Goal: Transaction & Acquisition: Purchase product/service

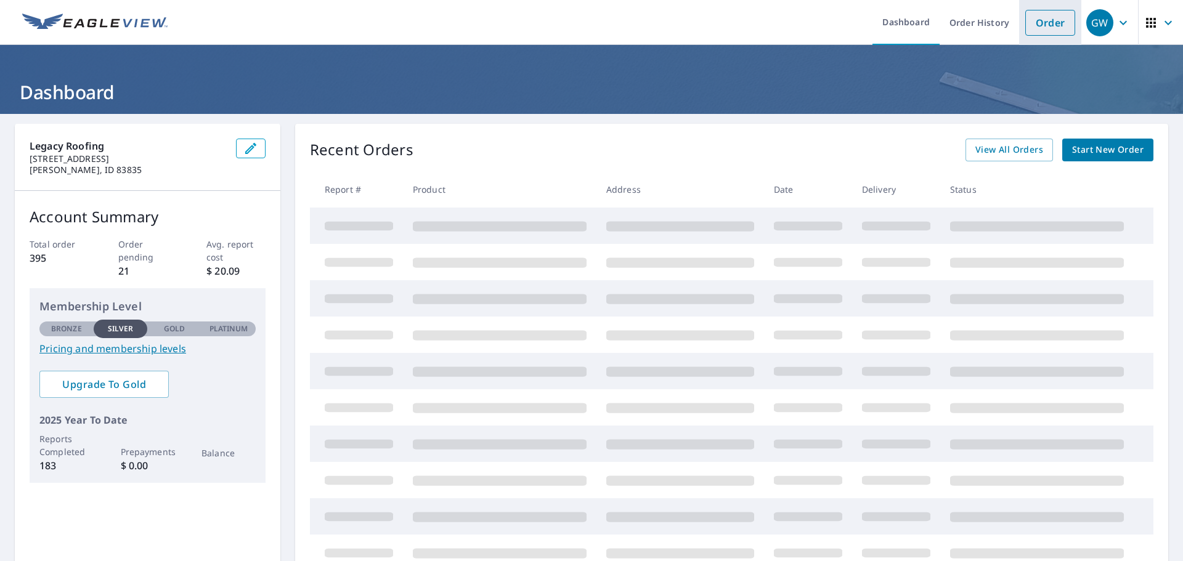
click at [1025, 22] on link "Order" at bounding box center [1050, 23] width 50 height 26
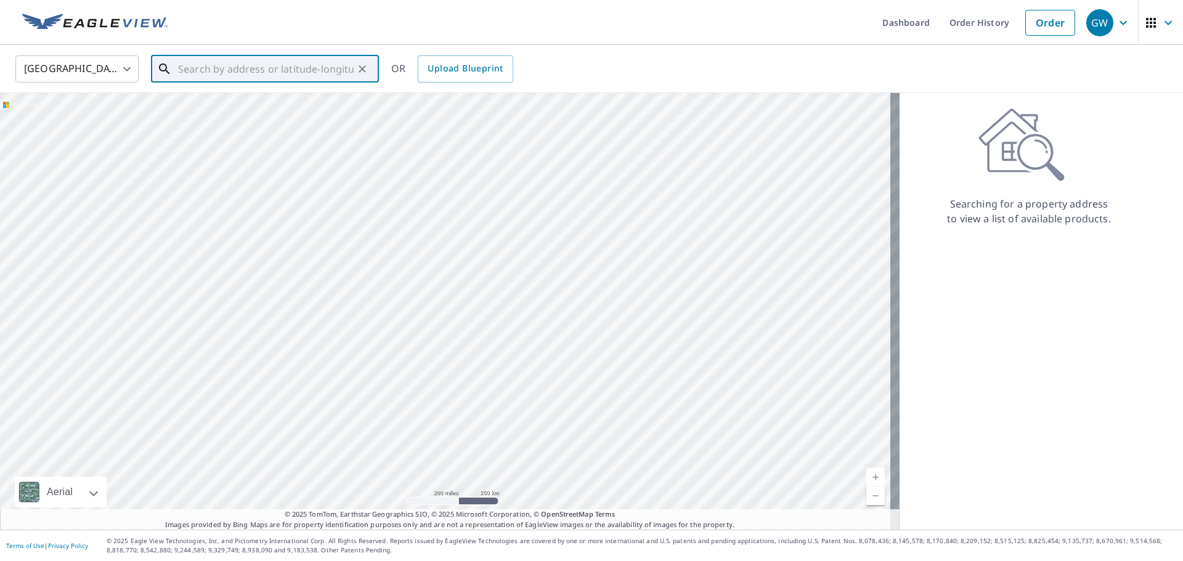
click at [255, 67] on input "text" at bounding box center [266, 69] width 176 height 35
click at [246, 124] on li "[STREET_ADDRESS]" at bounding box center [265, 111] width 228 height 42
type input "[STREET_ADDRESS]"
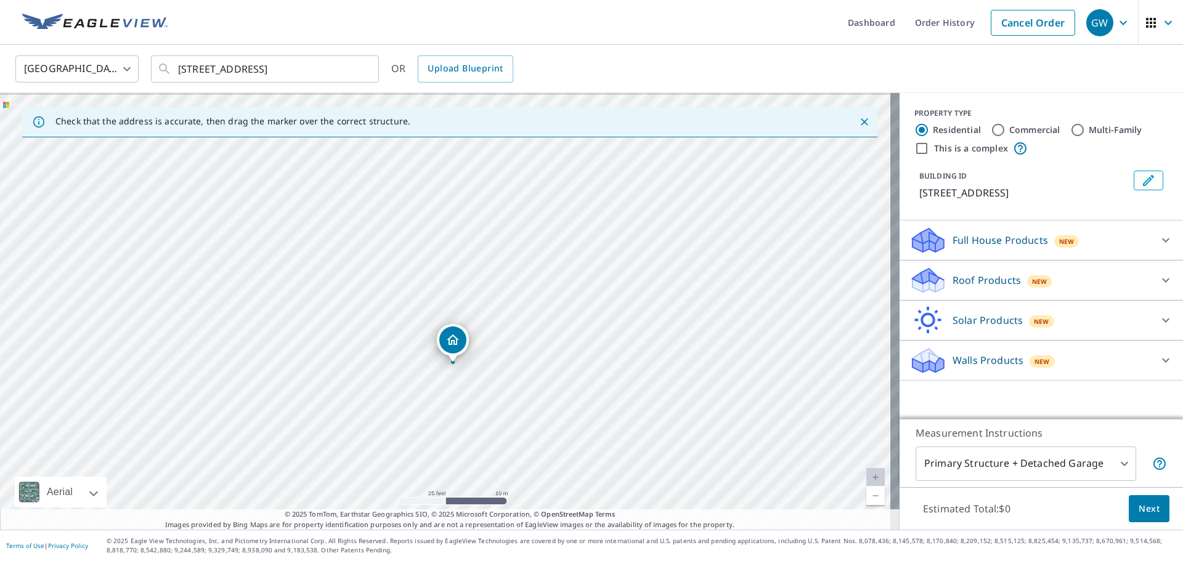
drag, startPoint x: 391, startPoint y: 285, endPoint x: 398, endPoint y: 339, distance: 54.1
click at [398, 339] on div "[STREET_ADDRESS]" at bounding box center [450, 311] width 900 height 437
click at [965, 278] on p "Roof Products" at bounding box center [987, 280] width 68 height 15
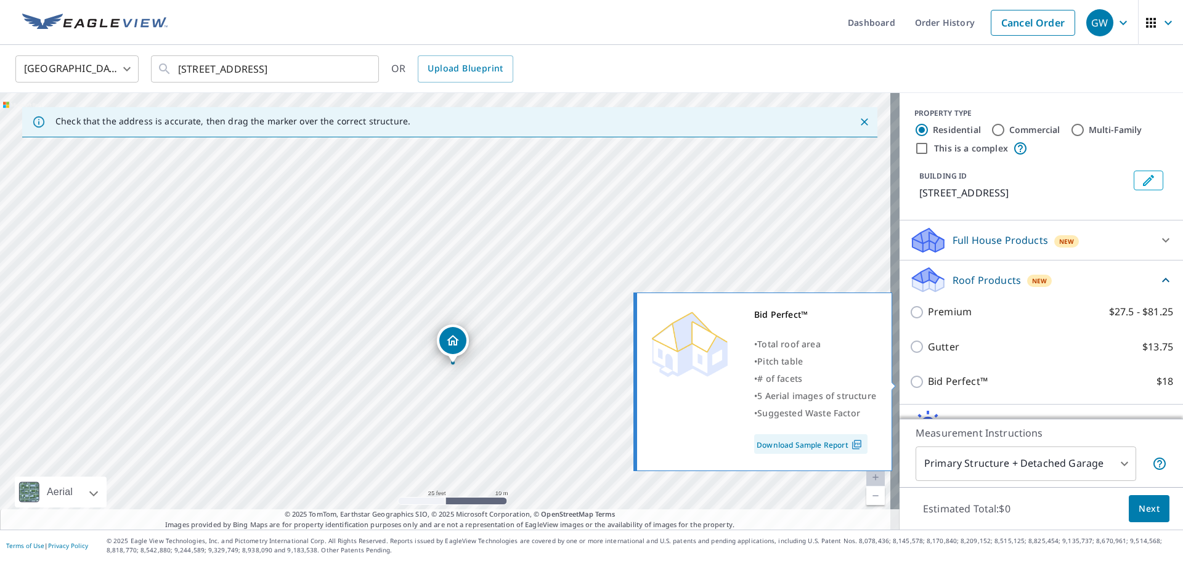
click at [909, 382] on input "Bid Perfect™ $18" at bounding box center [918, 382] width 18 height 15
checkbox input "true"
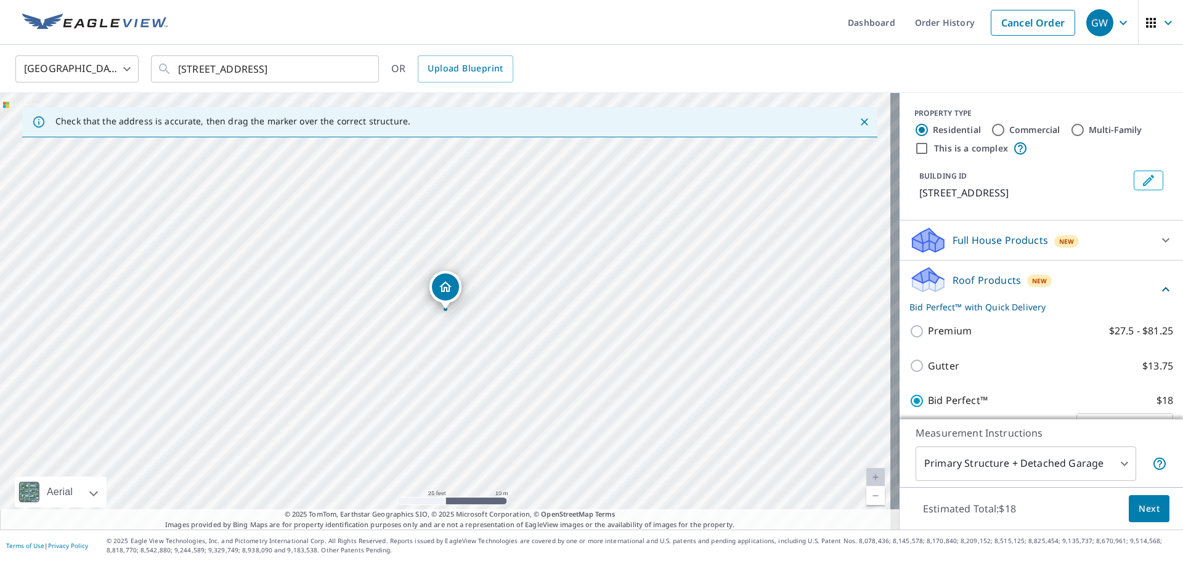
click at [1034, 450] on body "GW GW Dashboard Order History Cancel Order GW [GEOGRAPHIC_DATA] [GEOGRAPHIC_DAT…" at bounding box center [591, 280] width 1183 height 561
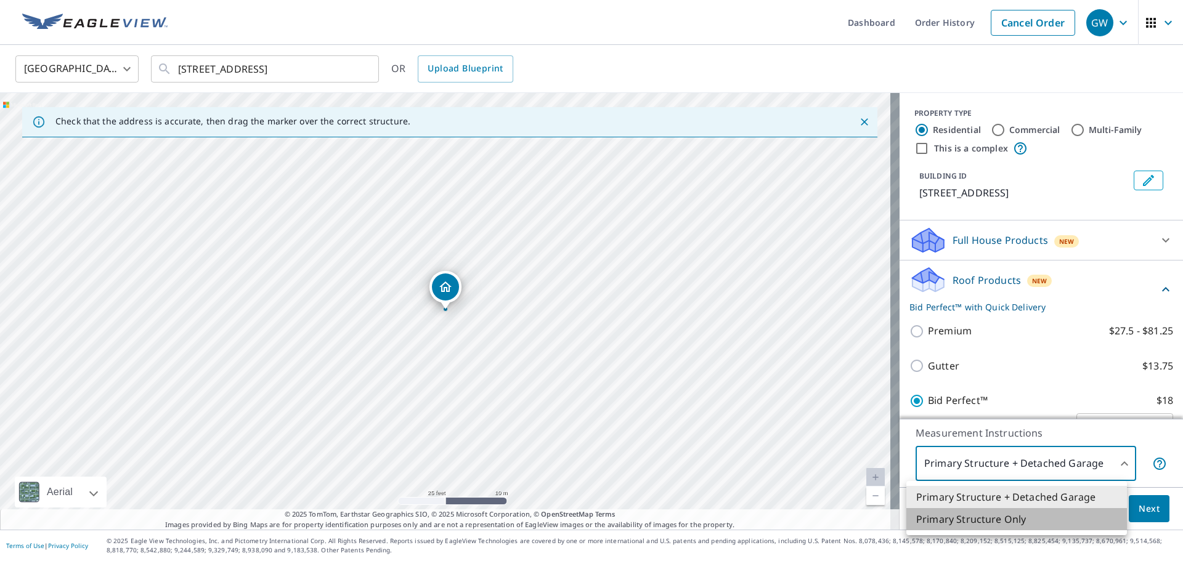
click at [978, 518] on li "Primary Structure Only" at bounding box center [1016, 519] width 221 height 22
type input "2"
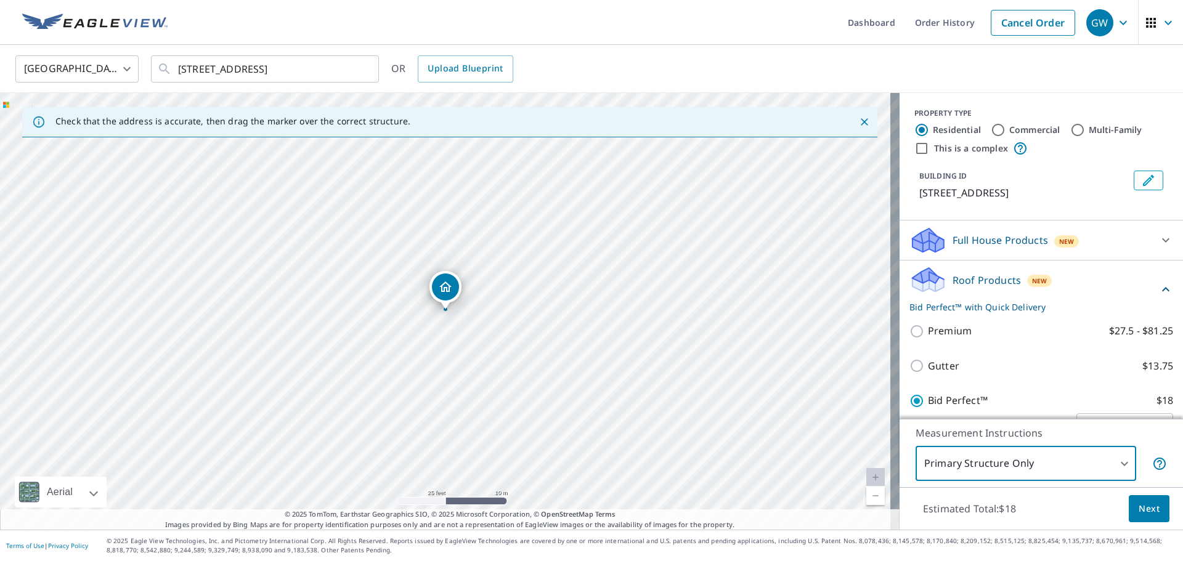
click at [1154, 514] on button "Next" at bounding box center [1149, 509] width 41 height 28
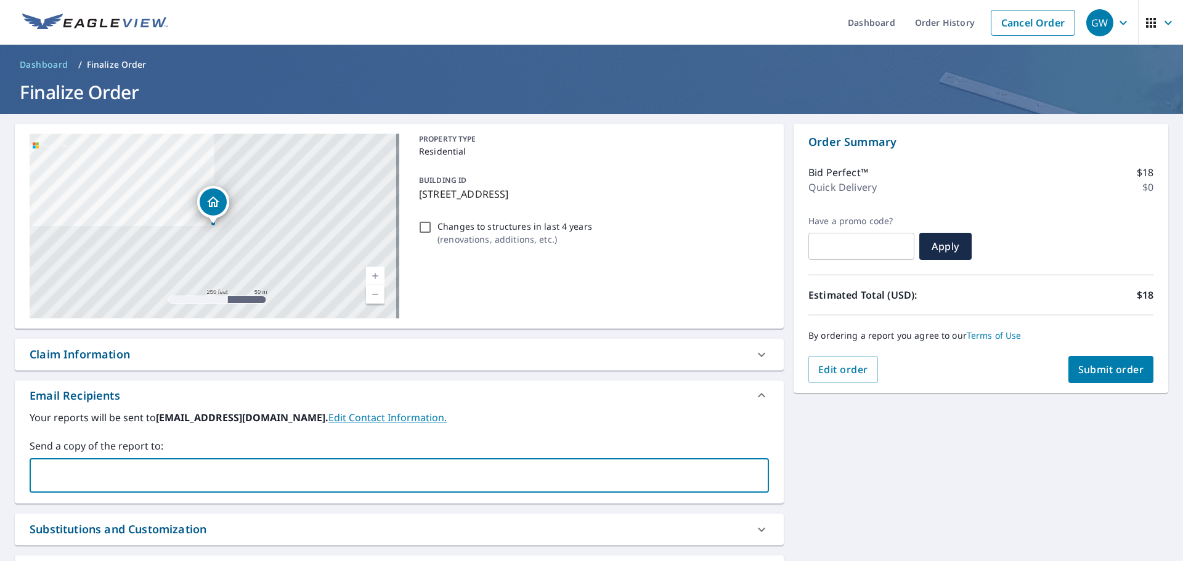
click at [96, 475] on input "text" at bounding box center [390, 475] width 710 height 23
type input "[EMAIL_ADDRESS][DOMAIN_NAME]"
type input "[PERSON_NAME][EMAIL_ADDRESS][DOMAIN_NAME]"
click at [1096, 362] on button "Submit order" at bounding box center [1111, 369] width 86 height 27
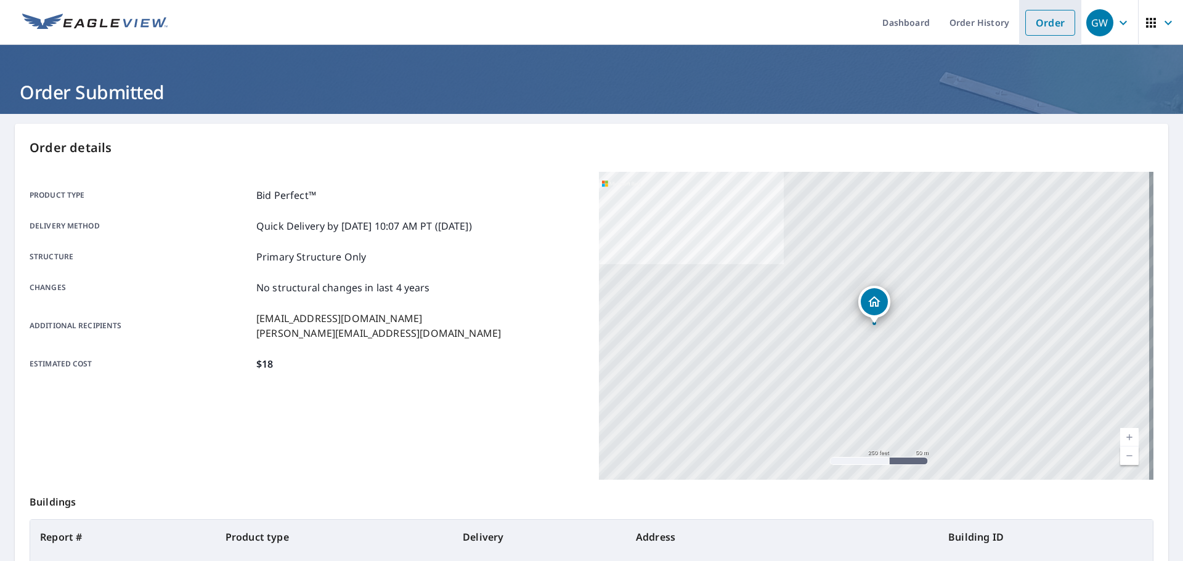
click at [1043, 19] on link "Order" at bounding box center [1050, 23] width 50 height 26
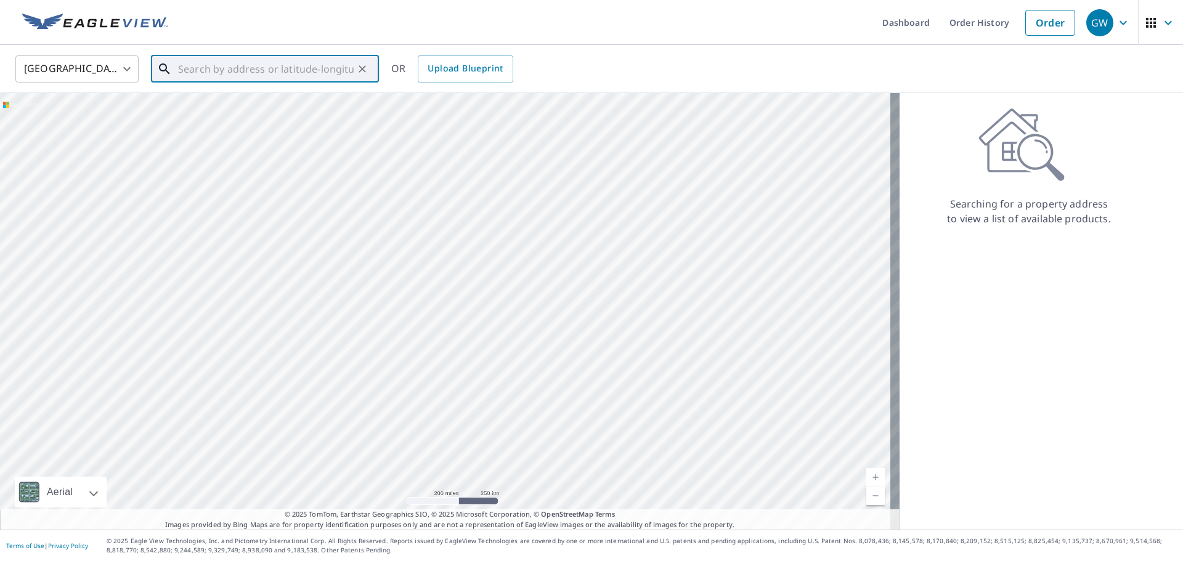
click at [272, 81] on input "text" at bounding box center [266, 69] width 176 height 35
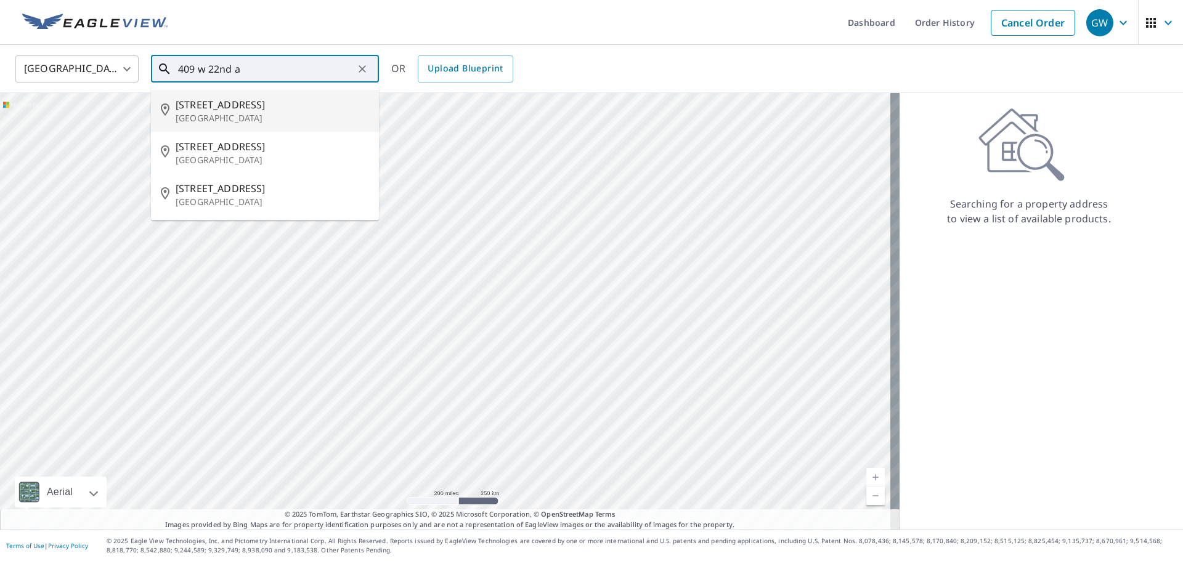
click at [253, 105] on span "[STREET_ADDRESS]" at bounding box center [272, 104] width 193 height 15
type input "[STREET_ADDRESS]"
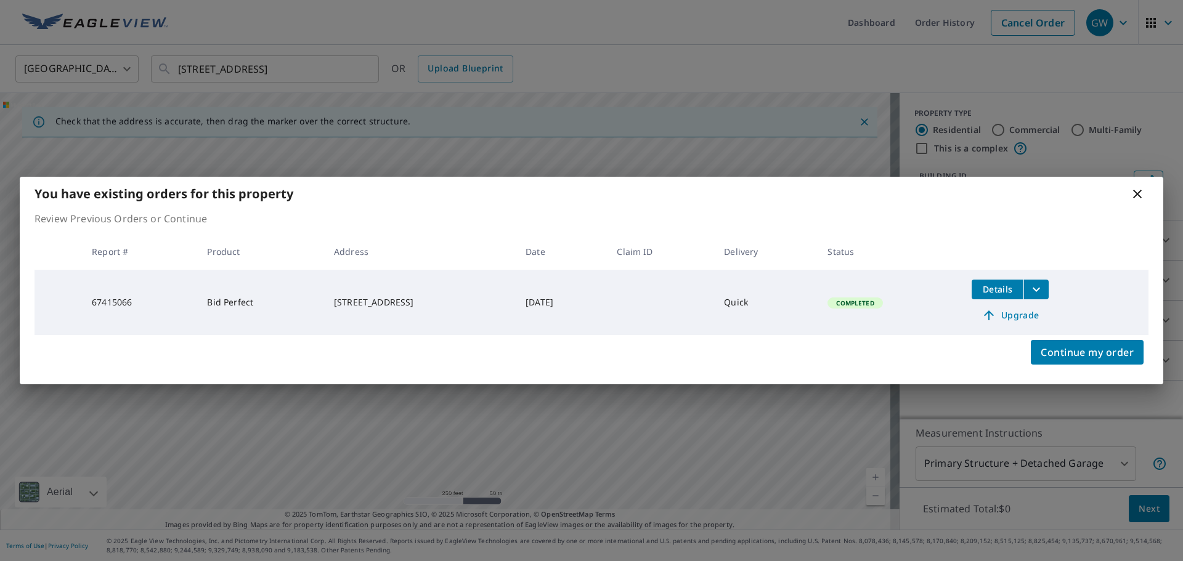
click at [1145, 203] on div "You have existing orders for this property" at bounding box center [592, 194] width 1144 height 34
click at [1135, 195] on icon at bounding box center [1137, 194] width 15 height 15
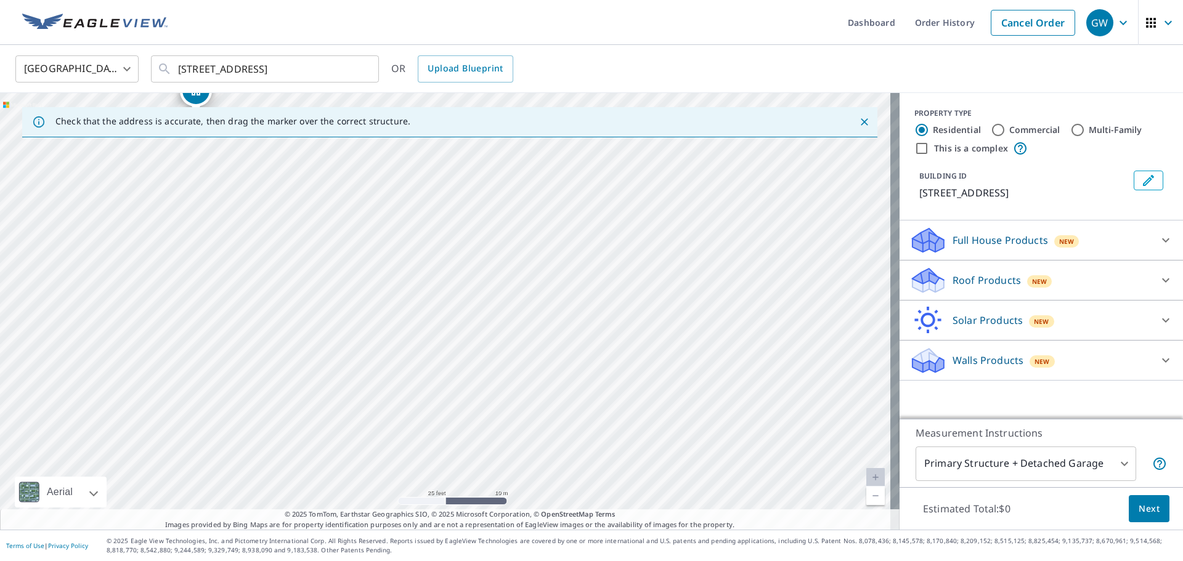
drag, startPoint x: 285, startPoint y: 280, endPoint x: 378, endPoint y: 590, distance: 323.4
click at [378, 561] on html "GW GW Dashboard Order History Cancel Order GW [GEOGRAPHIC_DATA] [GEOGRAPHIC_DAT…" at bounding box center [591, 280] width 1183 height 561
drag, startPoint x: 370, startPoint y: 434, endPoint x: 436, endPoint y: 590, distance: 169.8
click at [436, 561] on html "GW GW Dashboard Order History Cancel Order GW [GEOGRAPHIC_DATA] [GEOGRAPHIC_DAT…" at bounding box center [591, 280] width 1183 height 561
click at [338, 329] on div "[STREET_ADDRESS]" at bounding box center [450, 311] width 900 height 437
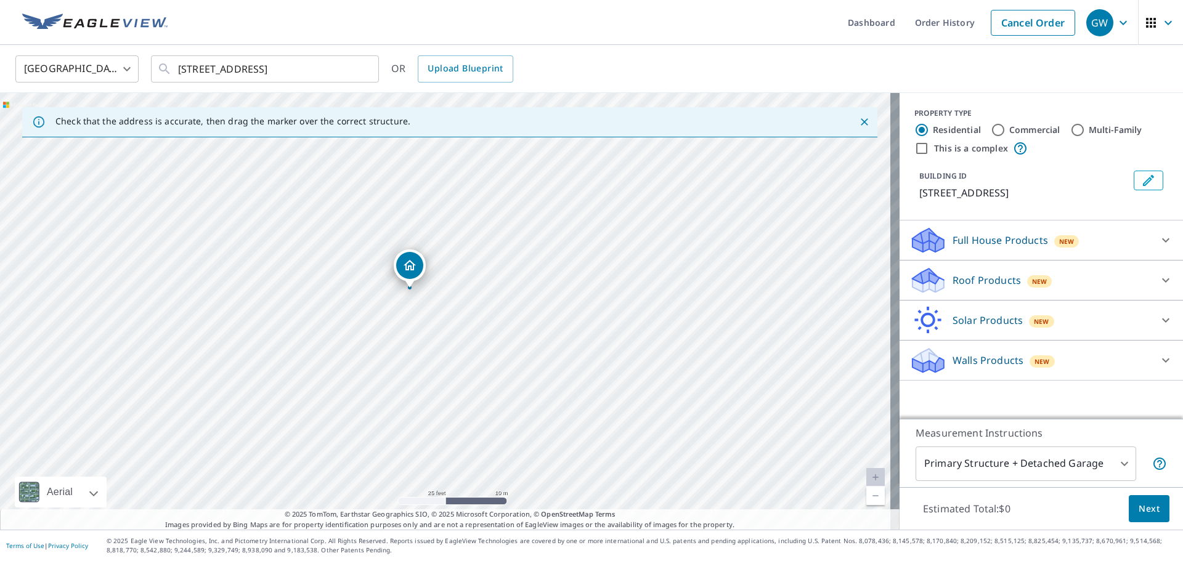
drag, startPoint x: 296, startPoint y: 241, endPoint x: 514, endPoint y: 590, distance: 411.5
click at [514, 561] on html "GW GW Dashboard Order History Cancel Order GW [GEOGRAPHIC_DATA] [GEOGRAPHIC_DAT…" at bounding box center [591, 280] width 1183 height 561
click at [449, 416] on div "[STREET_ADDRESS]" at bounding box center [450, 311] width 900 height 437
click at [362, 219] on div "[STREET_ADDRESS]" at bounding box center [450, 311] width 900 height 437
drag, startPoint x: 437, startPoint y: 278, endPoint x: 429, endPoint y: 286, distance: 11.8
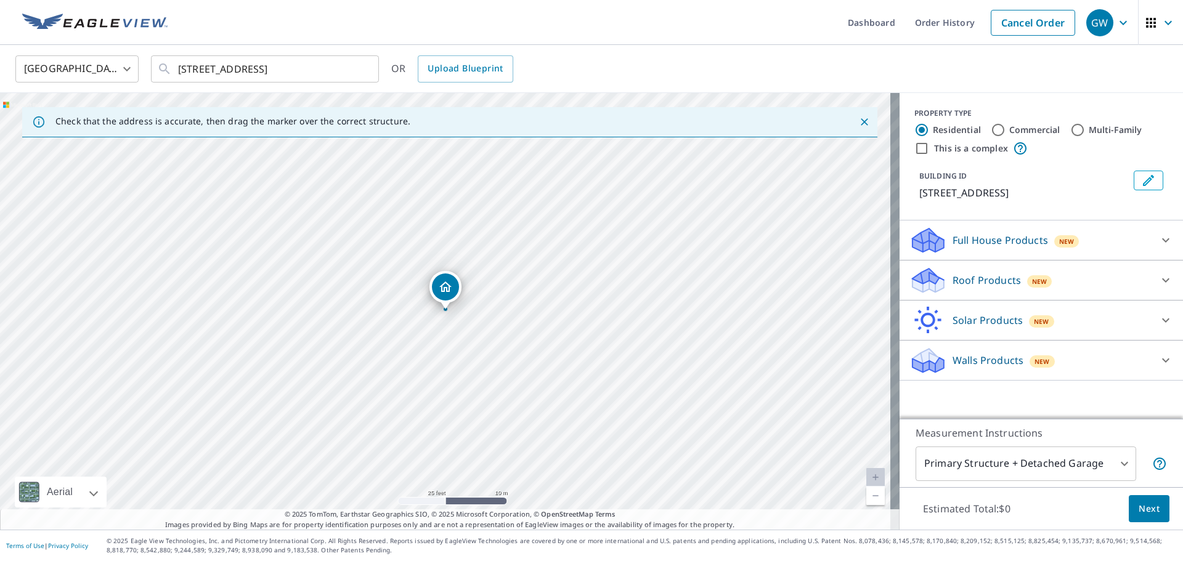
click at [1012, 275] on div "Roof Products New" at bounding box center [1030, 280] width 242 height 29
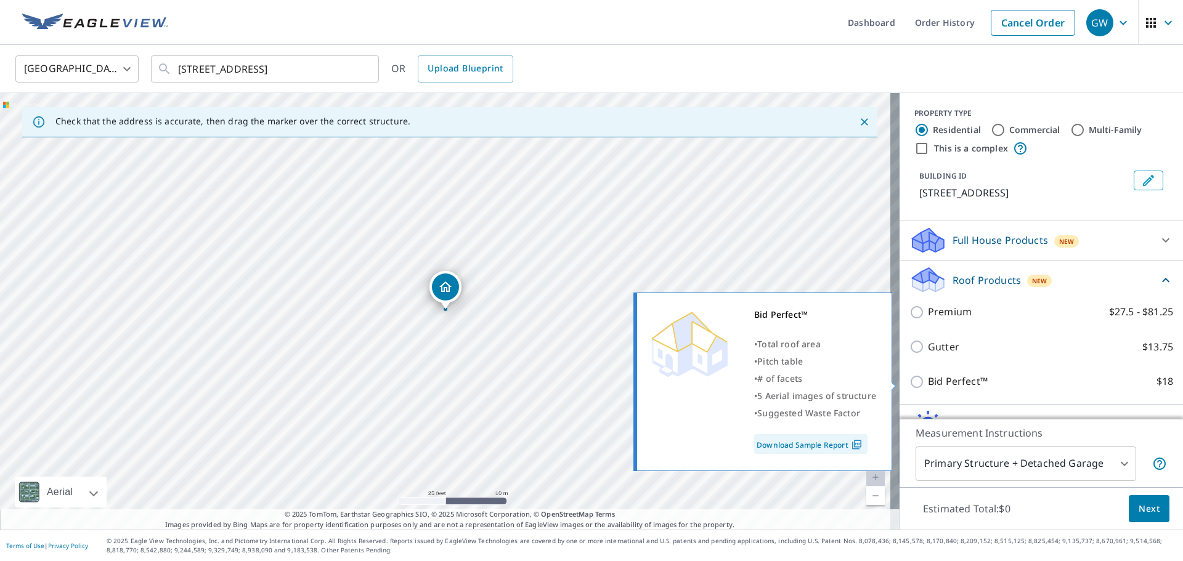
click at [898, 387] on div "Bid Perfect™ • Total roof area • Pitch table • # of facets • 5 Aerial images of…" at bounding box center [768, 382] width 266 height 186
click at [912, 383] on input "Bid Perfect™ $18" at bounding box center [918, 382] width 18 height 15
checkbox input "true"
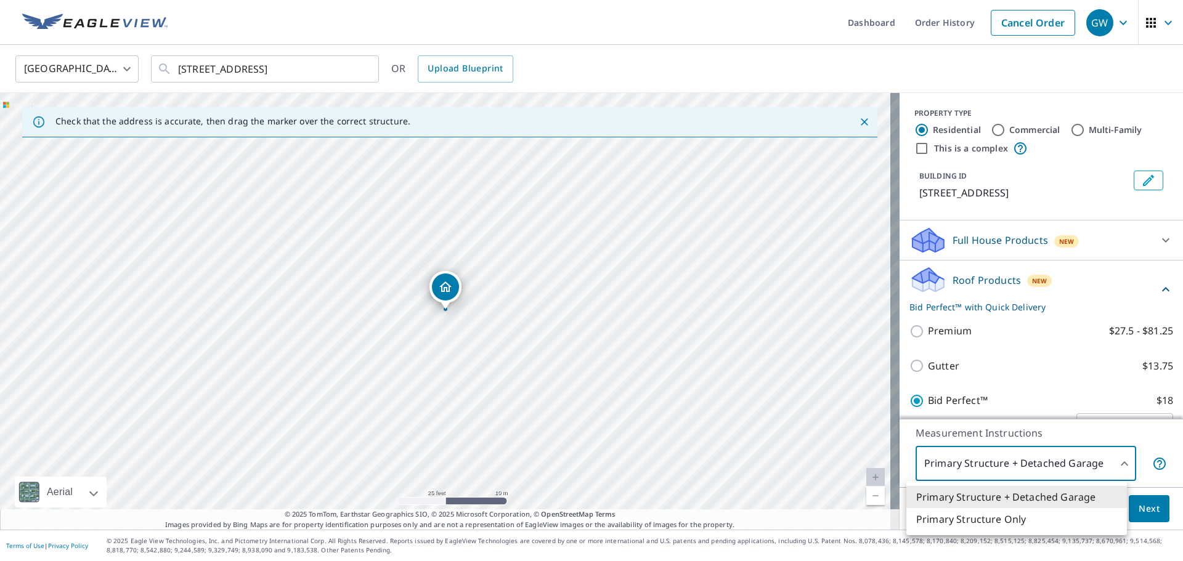
click at [993, 466] on body "GW GW Dashboard Order History Cancel Order GW [GEOGRAPHIC_DATA] [GEOGRAPHIC_DAT…" at bounding box center [591, 280] width 1183 height 561
click at [993, 513] on li "Primary Structure Only" at bounding box center [1016, 519] width 221 height 22
type input "2"
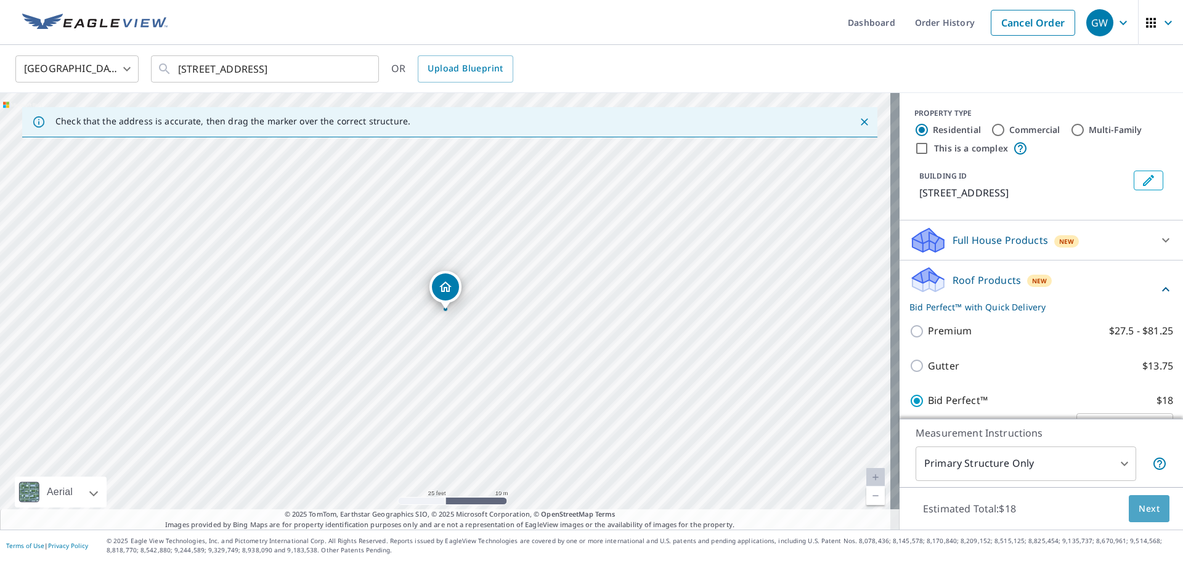
click at [1139, 500] on button "Next" at bounding box center [1149, 509] width 41 height 28
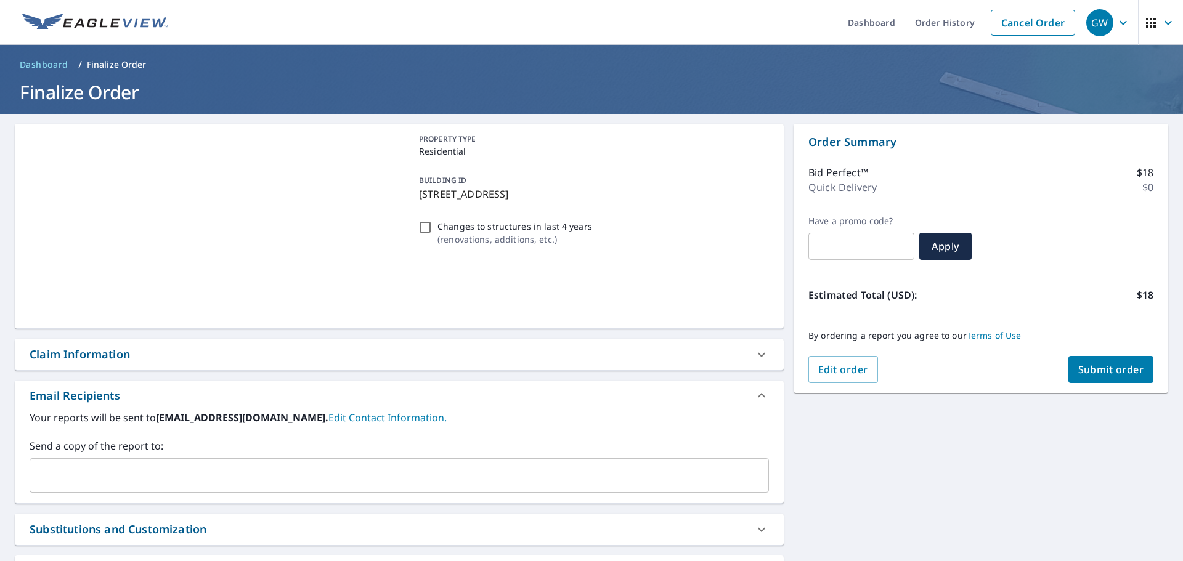
click at [137, 460] on div "​" at bounding box center [399, 475] width 739 height 35
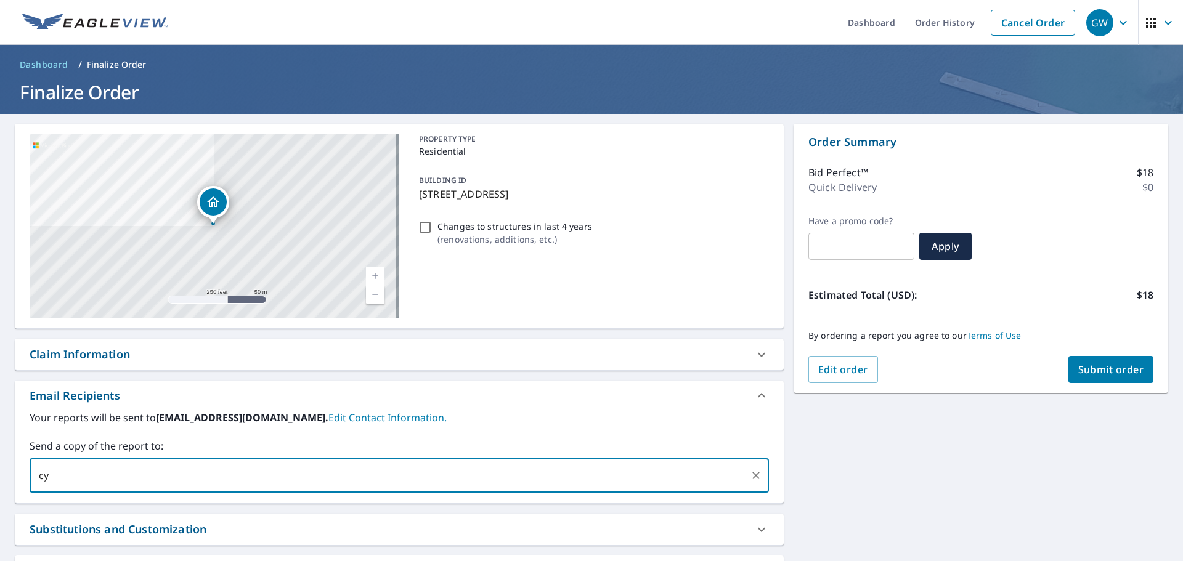
type input "[EMAIL_ADDRESS][DOMAIN_NAME]"
type input "[PERSON_NAME][EMAIL_ADDRESS][DOMAIN_NAME]"
click at [1106, 375] on span "Submit order" at bounding box center [1111, 370] width 66 height 14
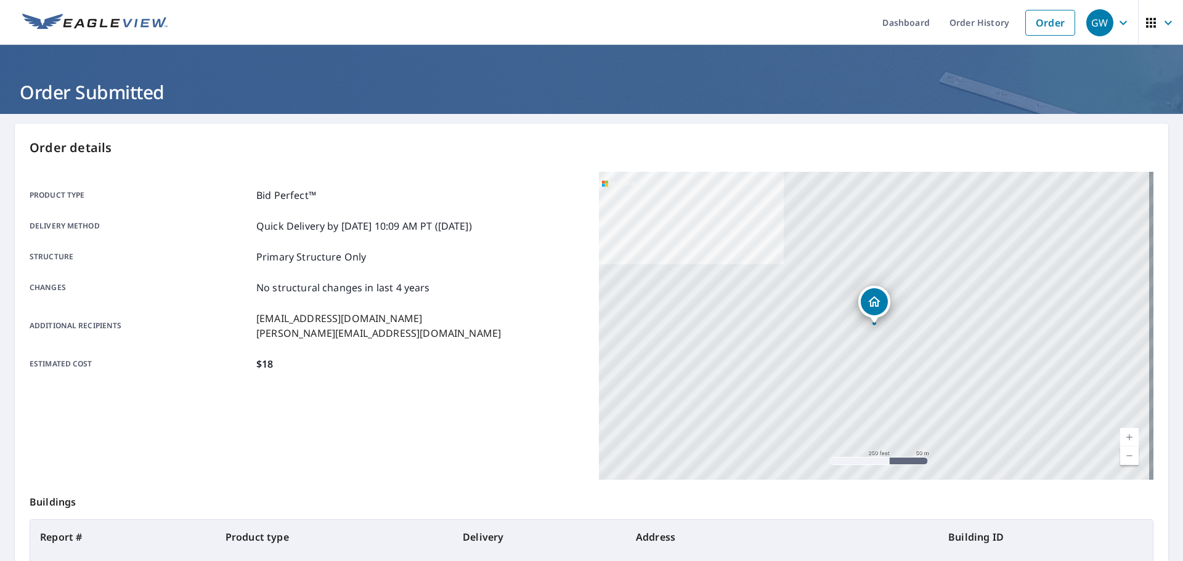
click at [770, 10] on ul "Dashboard Order History Order" at bounding box center [628, 22] width 906 height 45
click at [1028, 19] on link "Order" at bounding box center [1050, 23] width 50 height 26
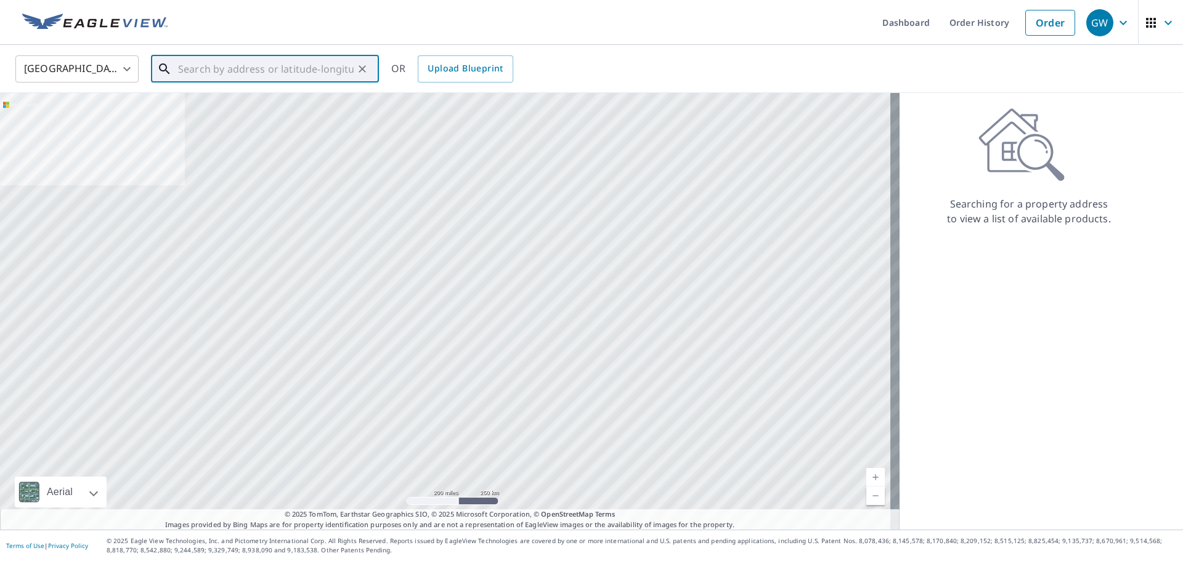
click at [214, 71] on input "text" at bounding box center [266, 69] width 176 height 35
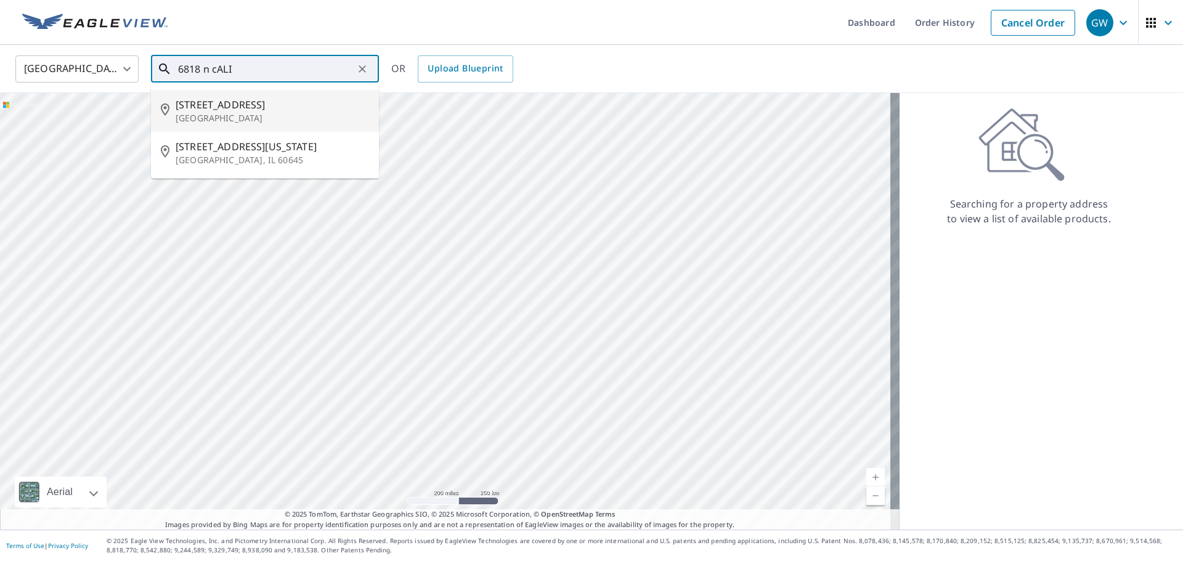
click at [206, 120] on p "[GEOGRAPHIC_DATA]" at bounding box center [272, 118] width 193 height 12
type input "[STREET_ADDRESS]"
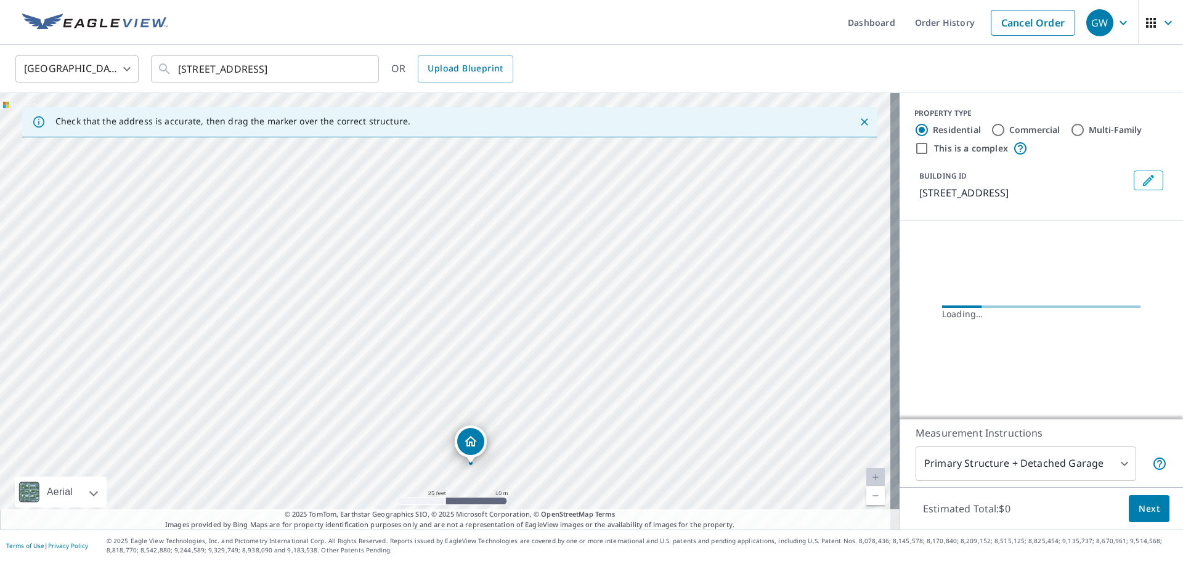
drag, startPoint x: 458, startPoint y: 364, endPoint x: 483, endPoint y: 145, distance: 219.6
click at [425, 51] on div "[GEOGRAPHIC_DATA] [GEOGRAPHIC_DATA] ​ [STREET_ADDRESS] ​ OR Upload Blueprint Ch…" at bounding box center [591, 287] width 1183 height 485
click at [581, 164] on div "[STREET_ADDRESS]" at bounding box center [450, 311] width 900 height 437
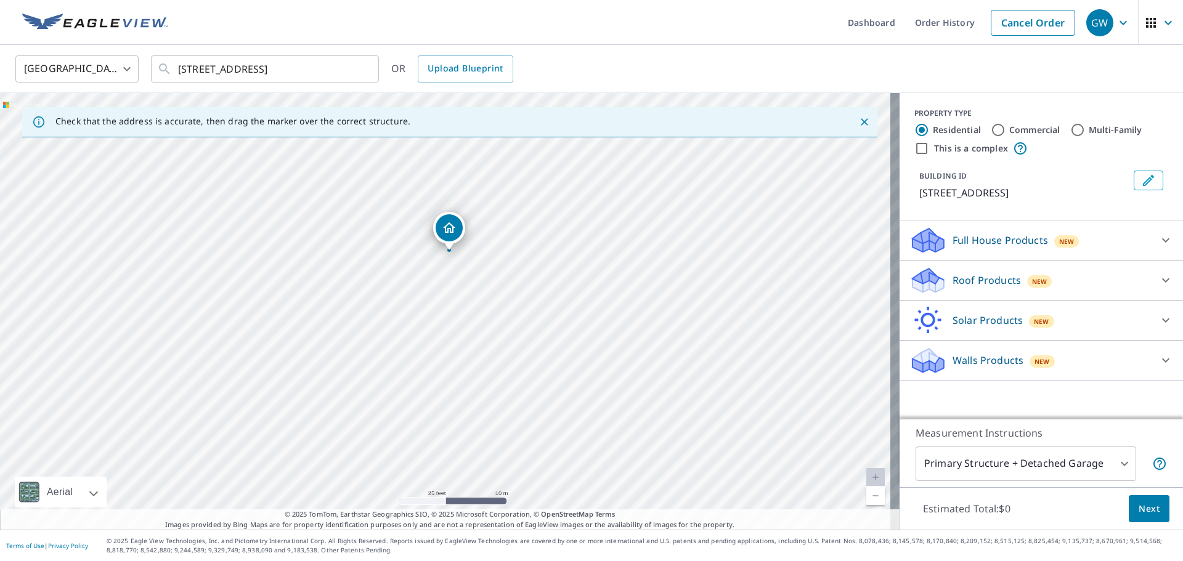
drag, startPoint x: 742, startPoint y: 360, endPoint x: 747, endPoint y: 306, distance: 55.1
click at [747, 306] on div "[STREET_ADDRESS]" at bounding box center [450, 311] width 900 height 437
drag, startPoint x: 495, startPoint y: 303, endPoint x: 128, endPoint y: 343, distance: 368.7
click at [502, 325] on div "[STREET_ADDRESS]" at bounding box center [450, 311] width 900 height 437
click at [416, 284] on div "[STREET_ADDRESS]" at bounding box center [450, 311] width 900 height 437
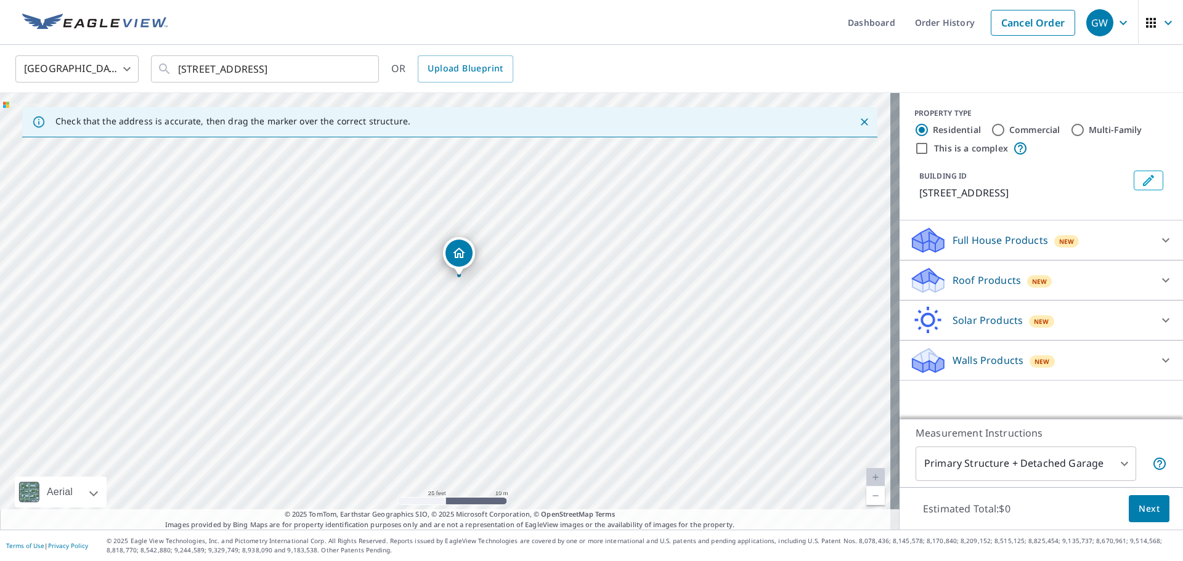
click at [954, 282] on p "Roof Products" at bounding box center [987, 280] width 68 height 15
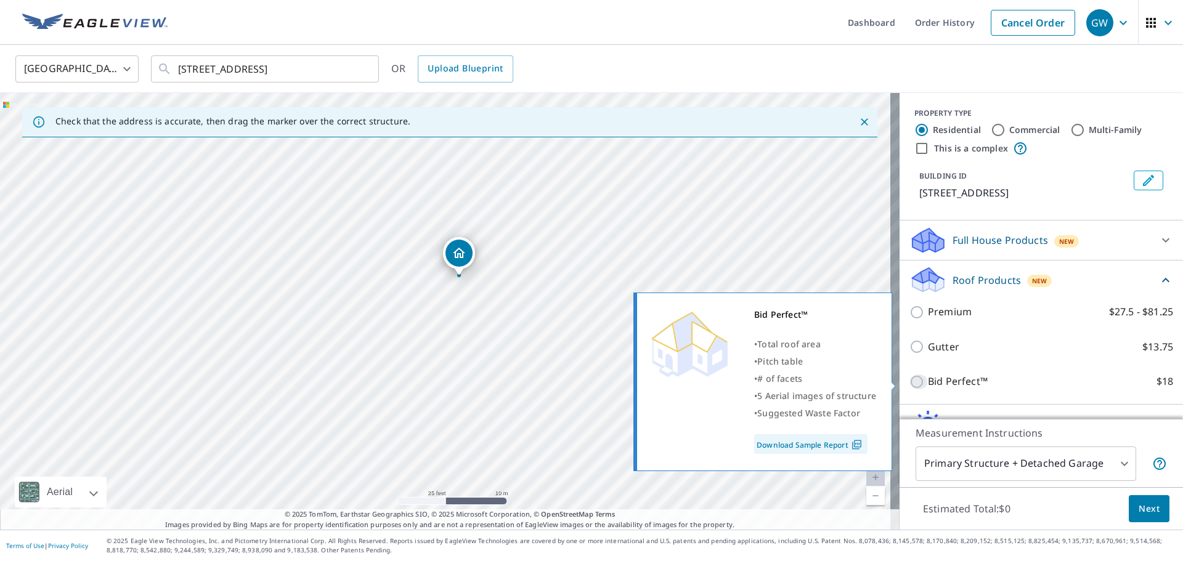
click at [909, 379] on input "Bid Perfect™ $18" at bounding box center [918, 382] width 18 height 15
checkbox input "true"
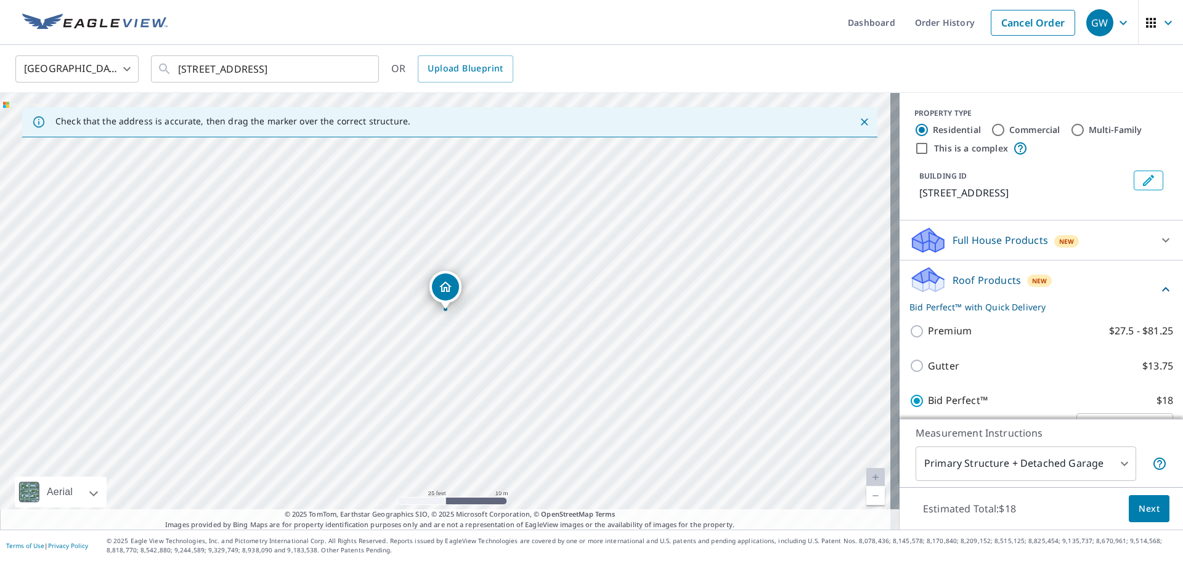
scroll to position [62, 0]
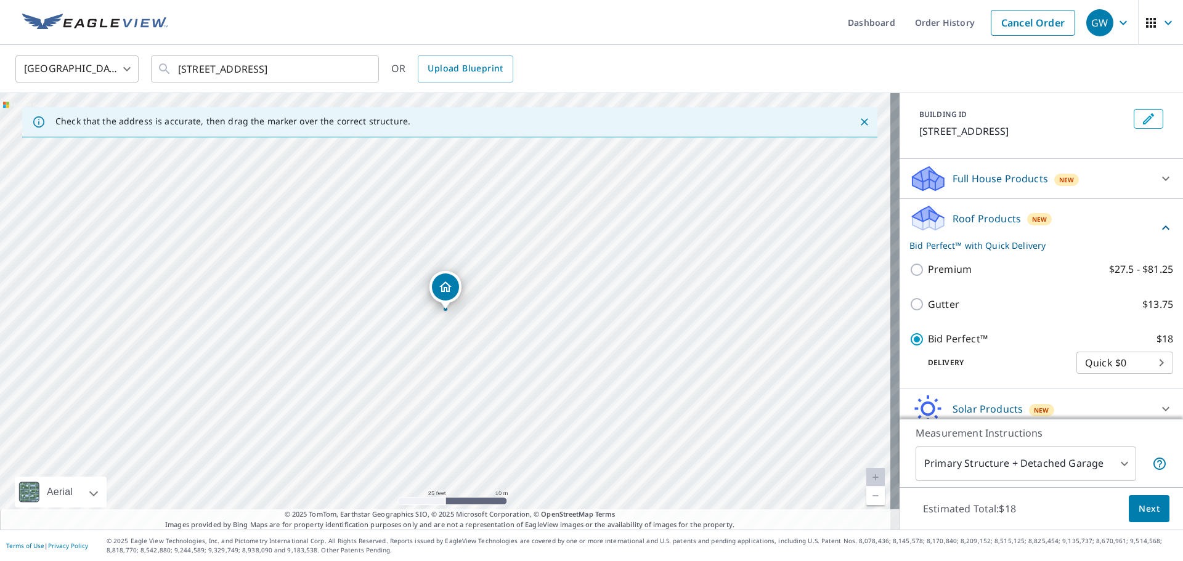
click at [1139, 502] on span "Next" at bounding box center [1149, 509] width 21 height 15
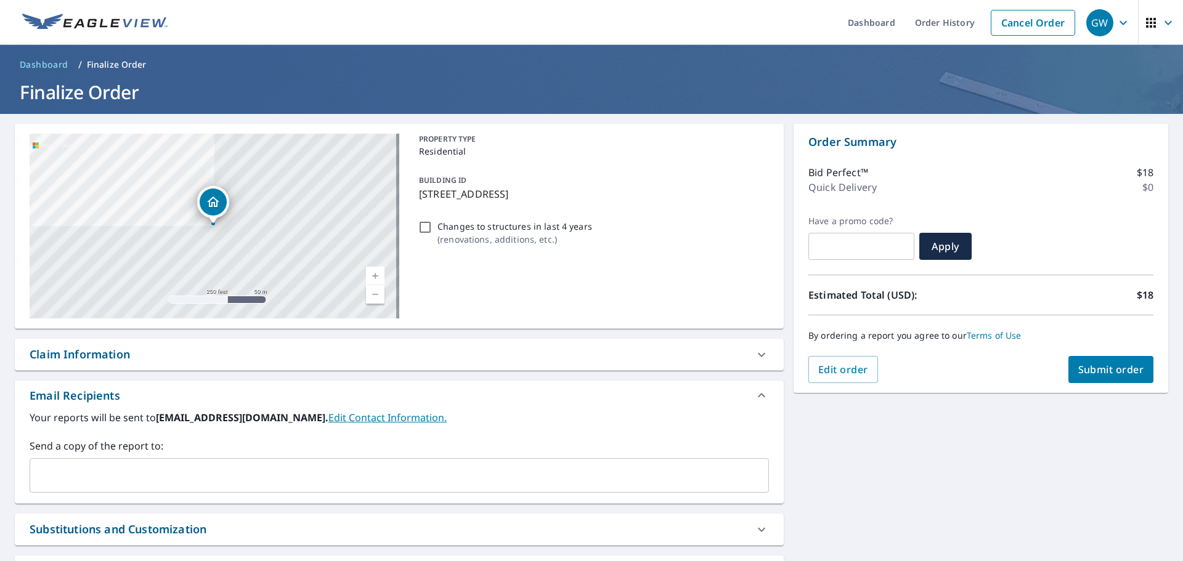
click at [169, 475] on input "text" at bounding box center [390, 475] width 710 height 23
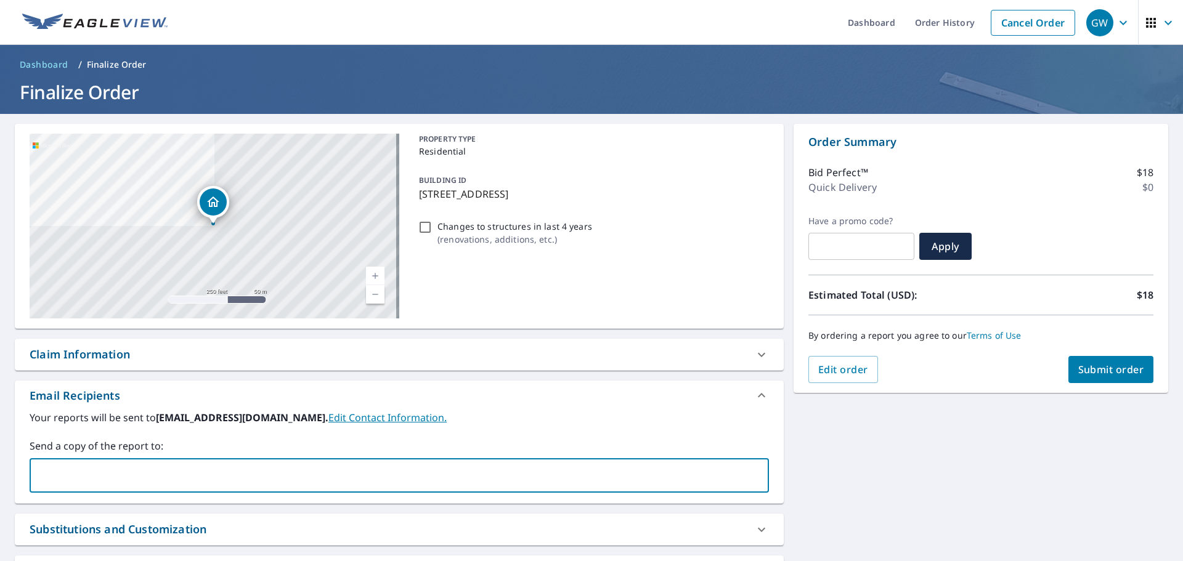
type input "[EMAIL_ADDRESS][DOMAIN_NAME]"
type input "T"
type input "[PERSON_NAME][EMAIL_ADDRESS][DOMAIN_NAME]"
click at [1078, 376] on span "Submit order" at bounding box center [1111, 370] width 66 height 14
